Goal: Task Accomplishment & Management: Manage account settings

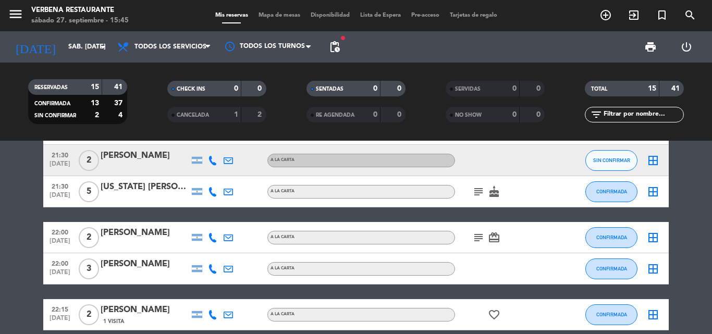
scroll to position [362, 0]
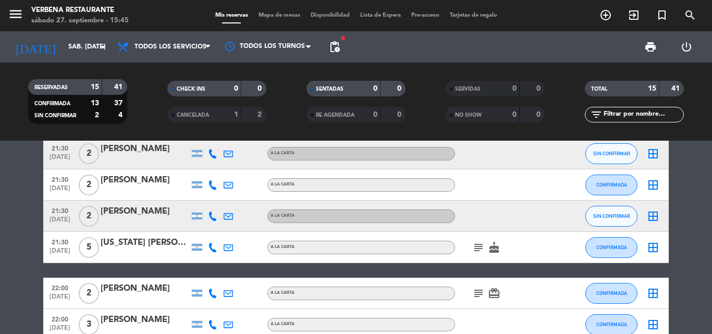
click at [329, 55] on span "pending_actions" at bounding box center [334, 47] width 21 height 21
click at [334, 51] on span "pending_actions" at bounding box center [335, 47] width 13 height 13
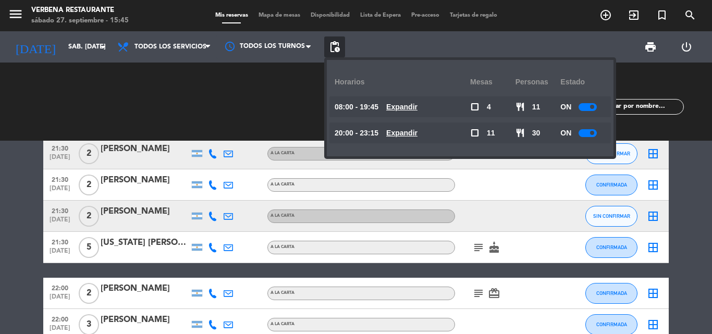
click at [418, 135] on u "Expandir" at bounding box center [401, 133] width 31 height 8
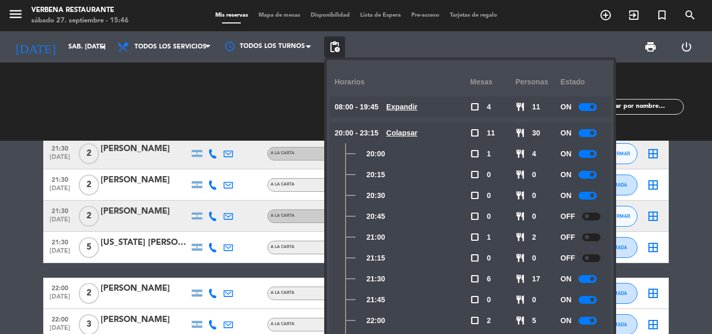
click at [587, 278] on div at bounding box center [588, 279] width 18 height 8
click at [1, 210] on bookings-row "11:30 [DATE] 2 [PERSON_NAME] 1 Visita A LA CARTA healing favorite_border CONFIR…" at bounding box center [356, 93] width 712 height 586
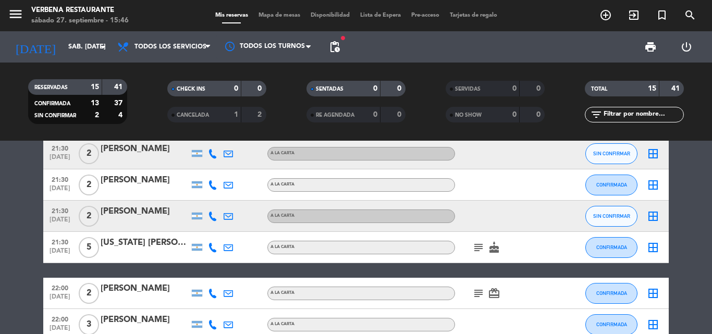
click at [140, 209] on div "[PERSON_NAME]" at bounding box center [145, 212] width 89 height 14
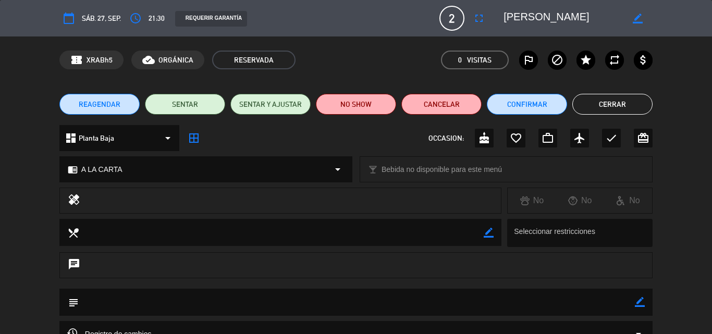
click at [545, 15] on textarea at bounding box center [563, 18] width 119 height 19
click at [523, 31] on div "calendar_today sáb. 27, sep. access_time 21:30 REQUERIR GARANTÍA 2 [PERSON_NAME…" at bounding box center [356, 18] width 712 height 37
click at [529, 23] on textarea at bounding box center [563, 18] width 119 height 19
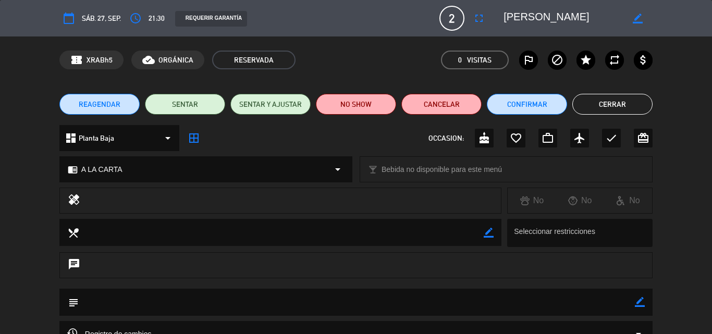
click at [530, 18] on textarea at bounding box center [563, 18] width 119 height 19
